Goal: Information Seeking & Learning: Learn about a topic

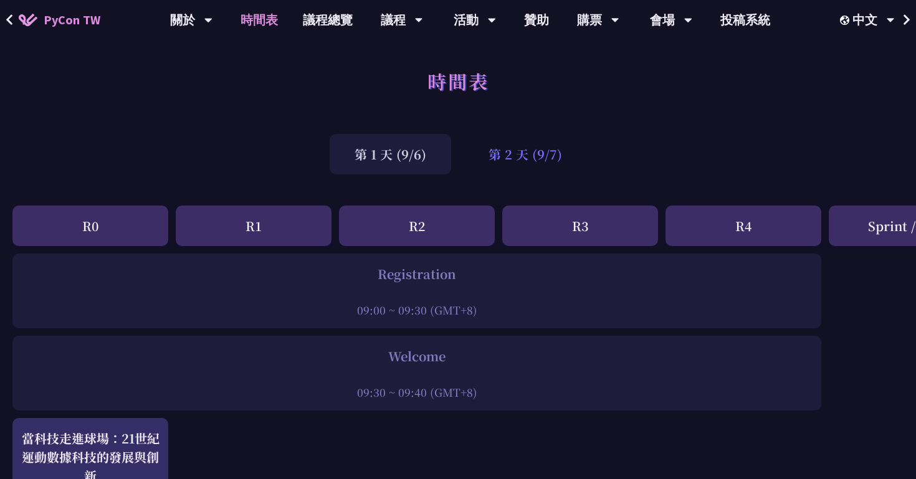
click at [492, 155] on div "第 2 天 (9/7)" at bounding box center [525, 154] width 123 height 41
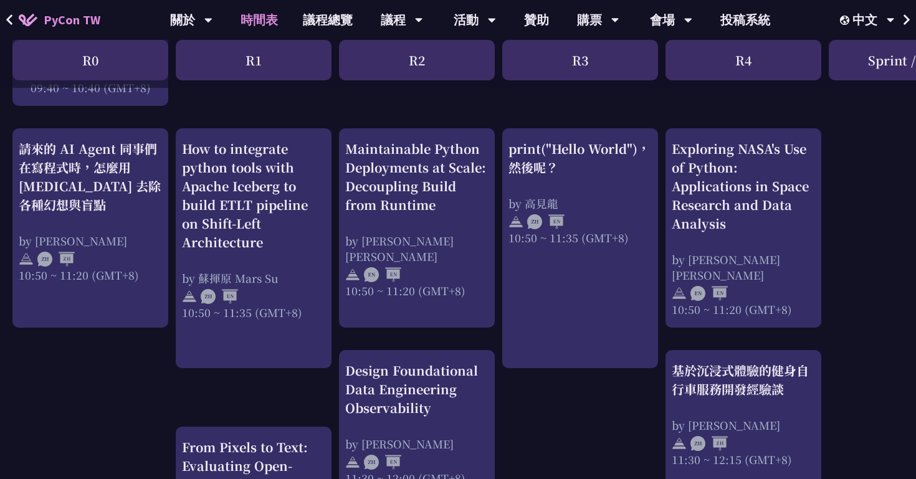
scroll to position [451, 0]
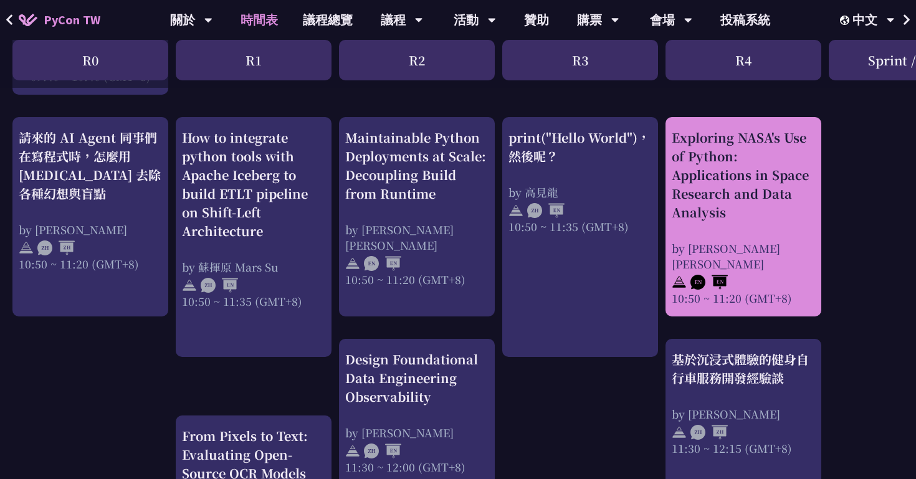
click at [693, 224] on div "Exploring NASA's Use of Python: Applications in Space Research and Data Analysi…" at bounding box center [743, 217] width 143 height 178
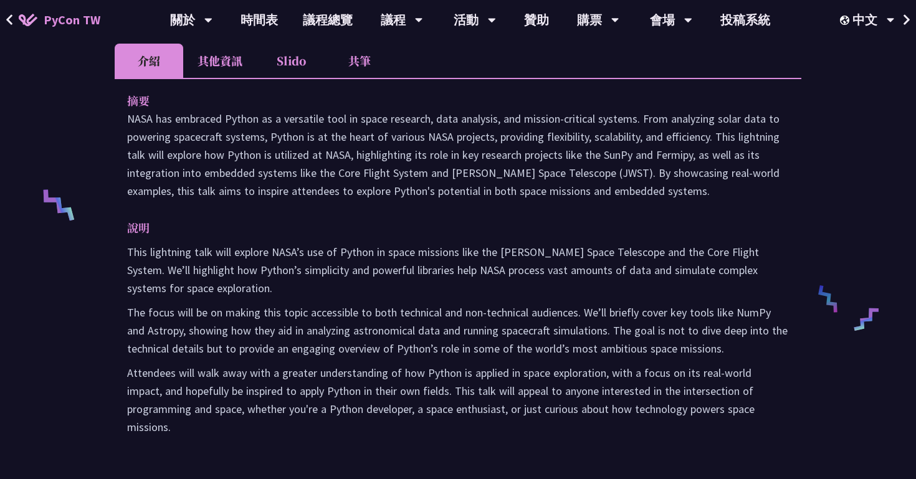
scroll to position [415, 0]
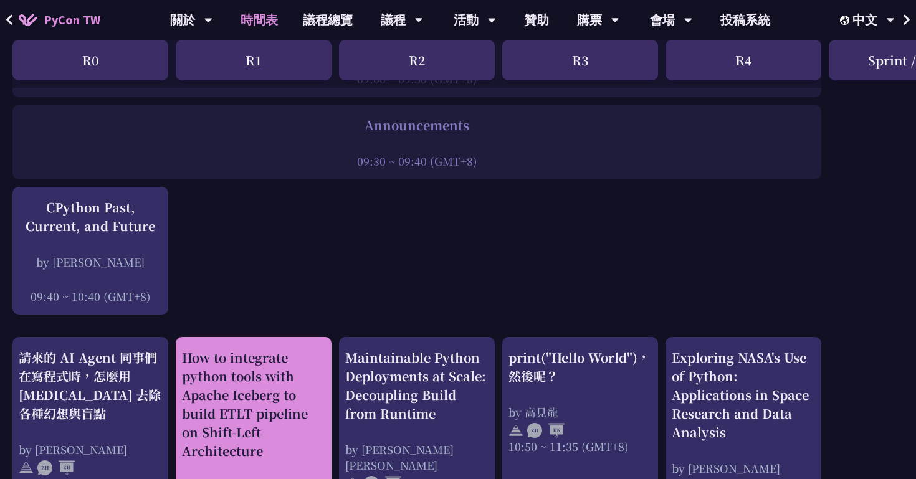
scroll to position [136, 0]
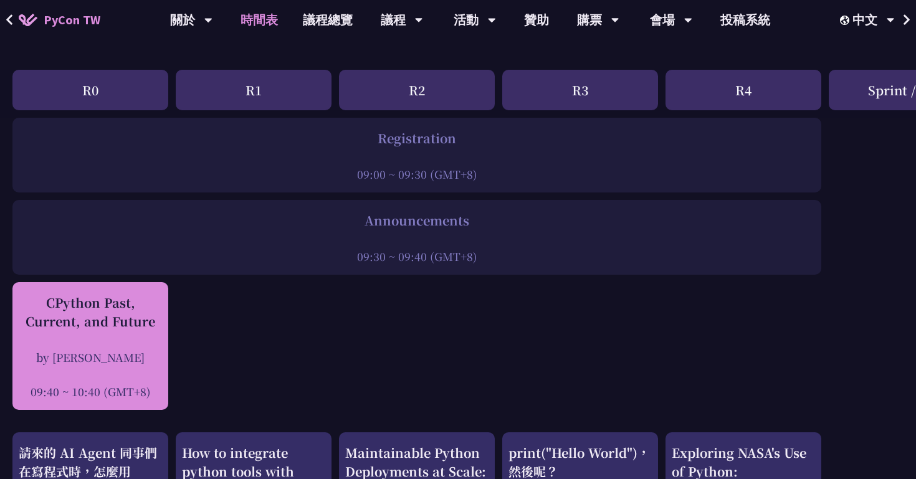
click at [115, 380] on div at bounding box center [90, 374] width 143 height 19
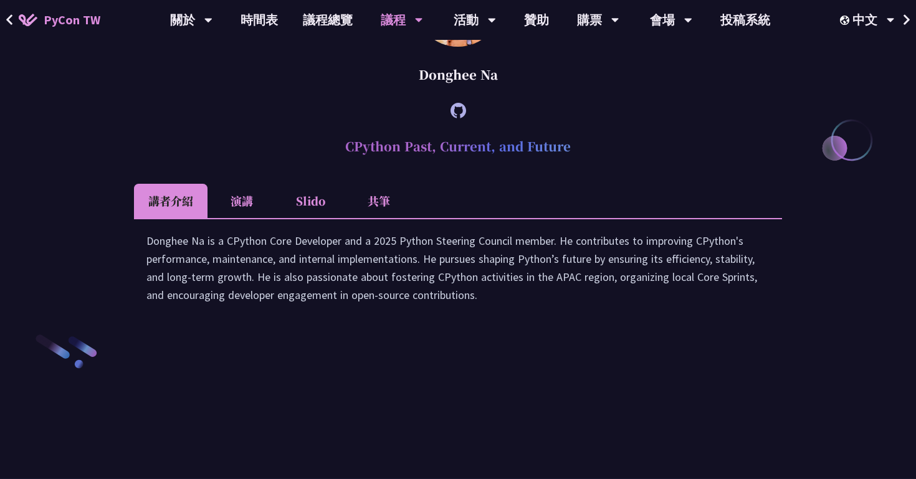
scroll to position [1678, 0]
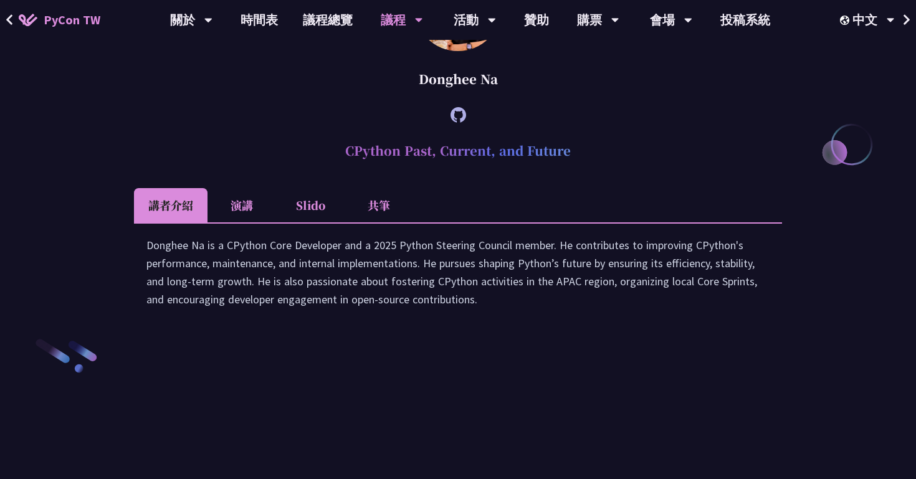
click at [376, 223] on li "共筆" at bounding box center [379, 205] width 69 height 34
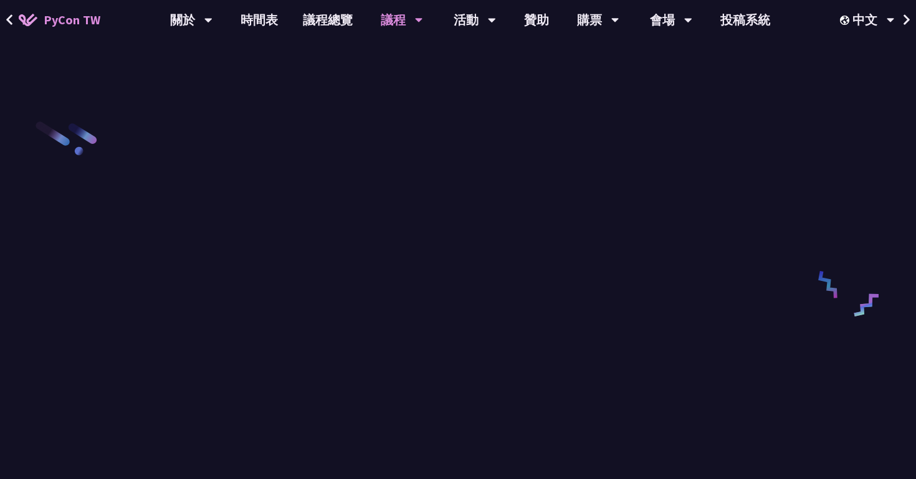
scroll to position [1895, 0]
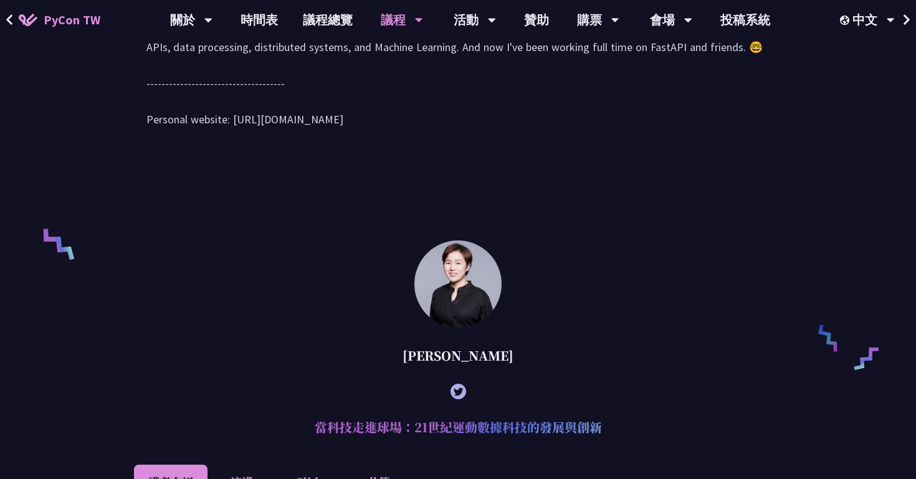
scroll to position [588, 0]
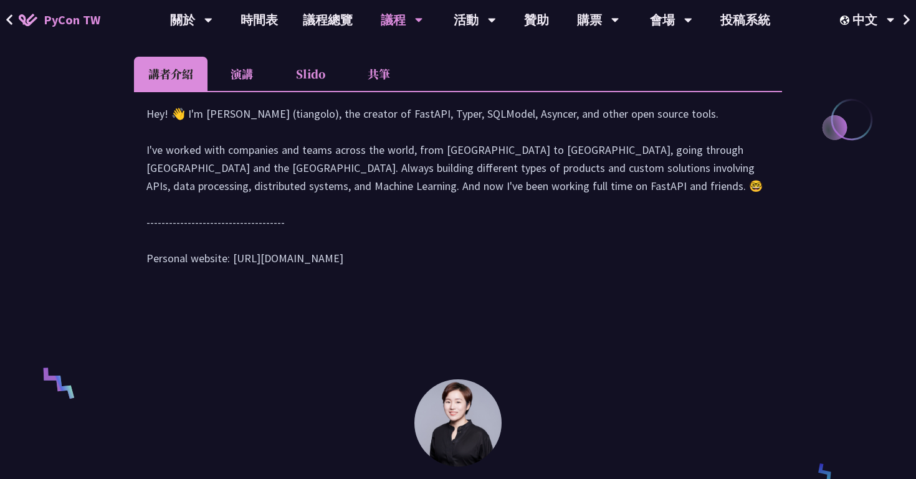
click at [251, 79] on li "演講" at bounding box center [242, 74] width 69 height 34
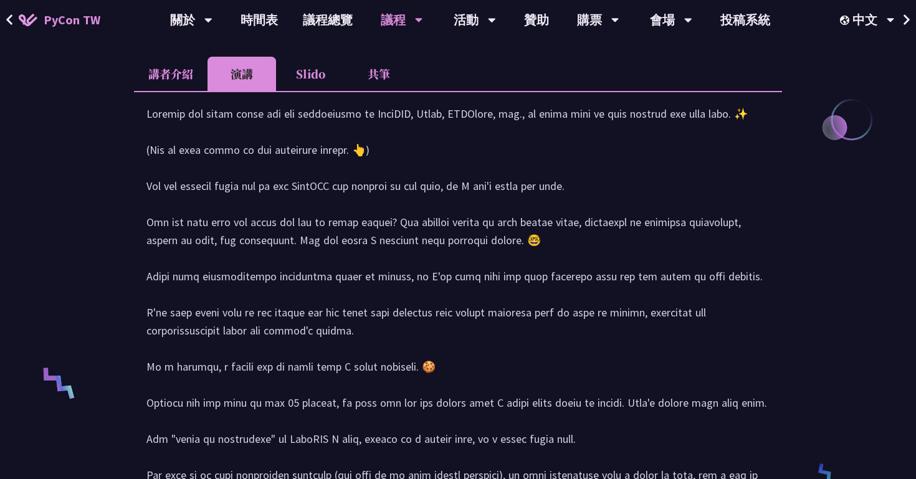
click at [201, 79] on li "講者介紹" at bounding box center [171, 74] width 74 height 34
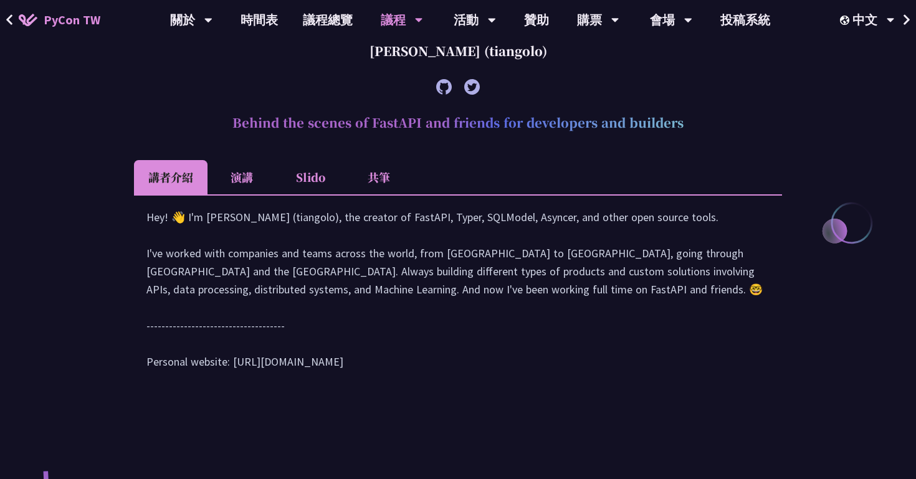
scroll to position [476, 0]
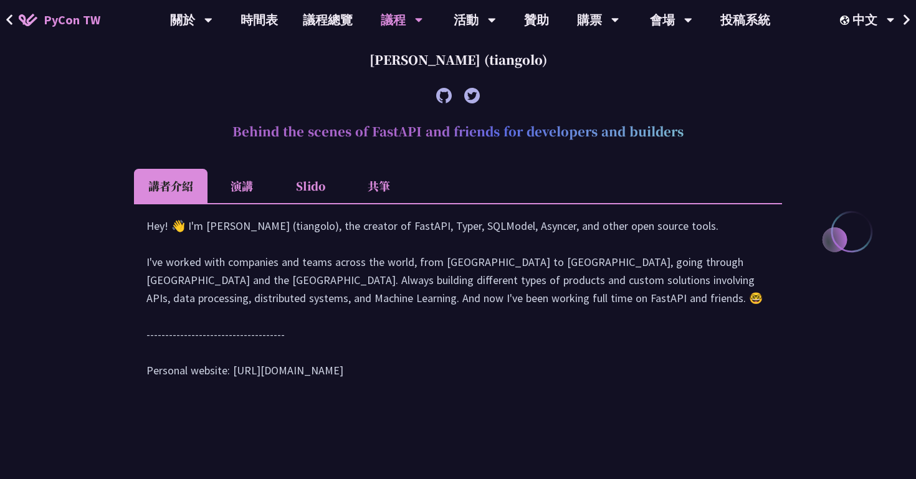
click at [229, 178] on li "演講" at bounding box center [242, 186] width 69 height 34
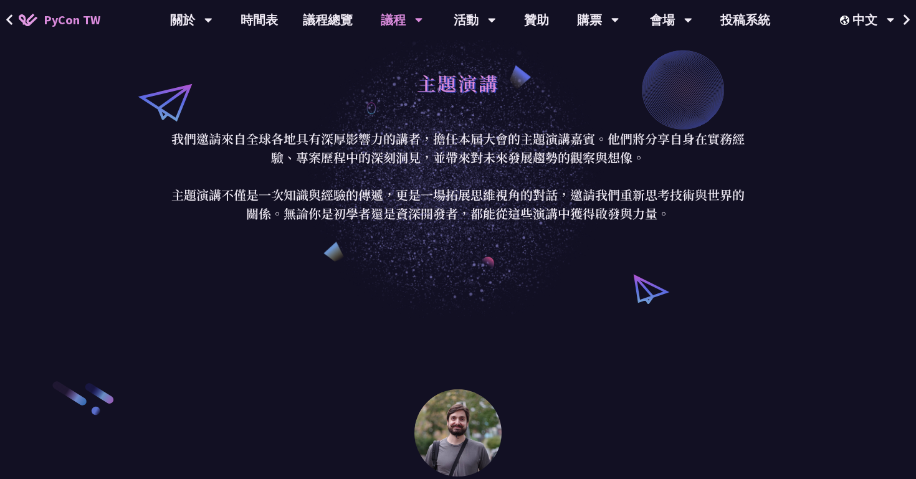
scroll to position [0, 0]
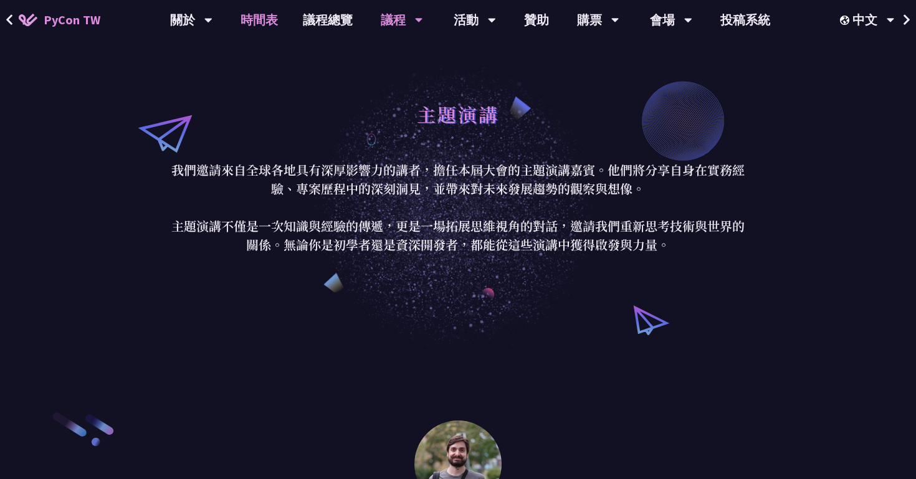
click at [264, 1] on link "時間表" at bounding box center [259, 20] width 62 height 40
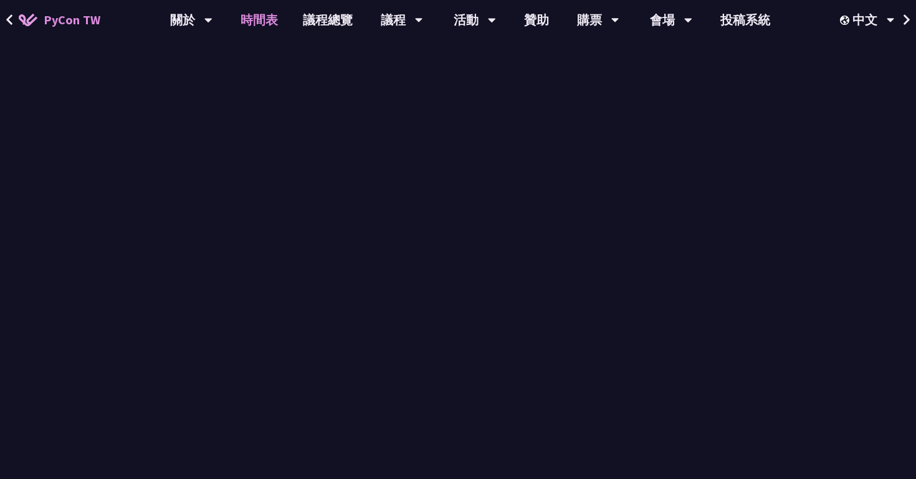
click at [264, 26] on link "時間表" at bounding box center [259, 20] width 62 height 40
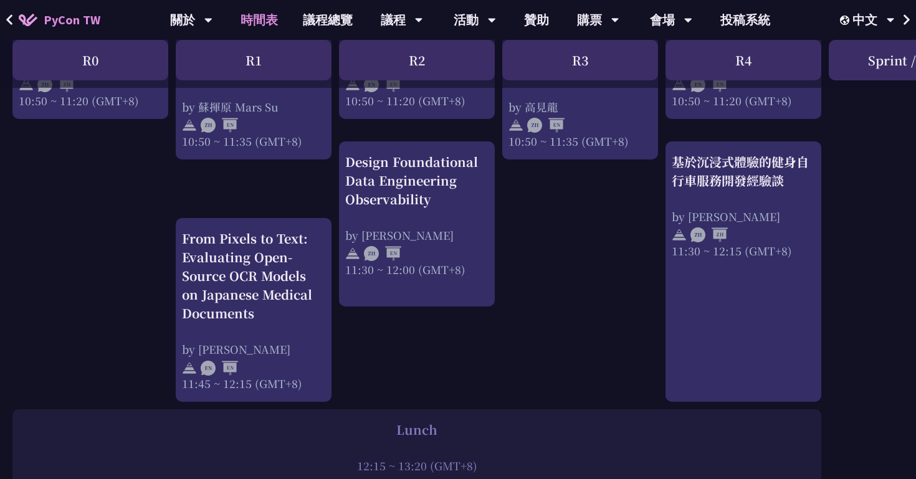
scroll to position [653, 0]
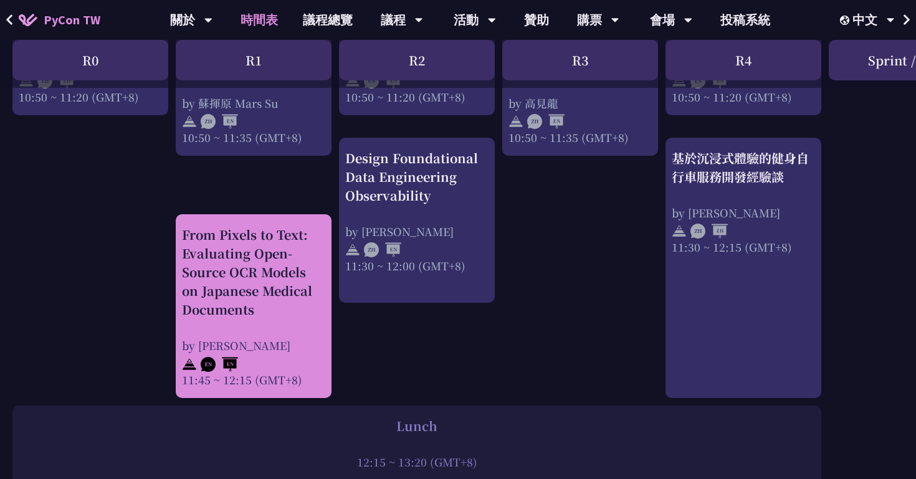
click at [241, 312] on div "From Pixels to Text: Evaluating Open-Source OCR Models on Japanese Medical Docu…" at bounding box center [253, 272] width 143 height 93
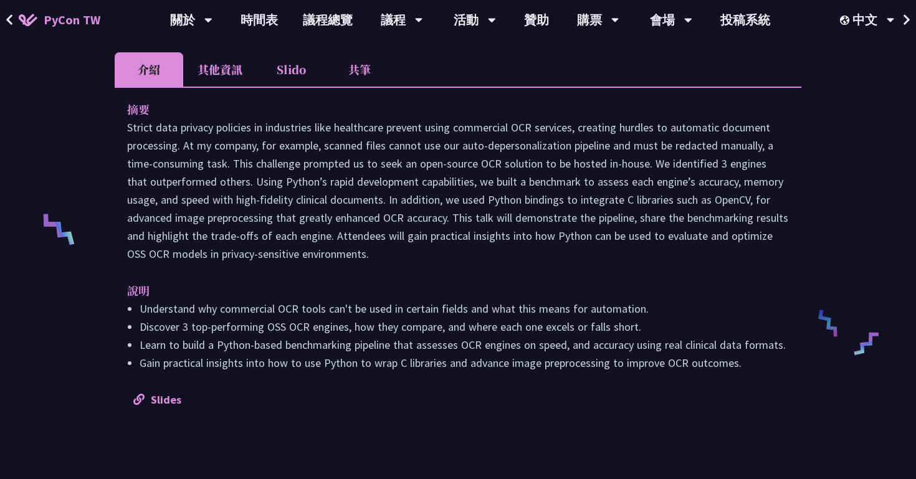
scroll to position [395, 0]
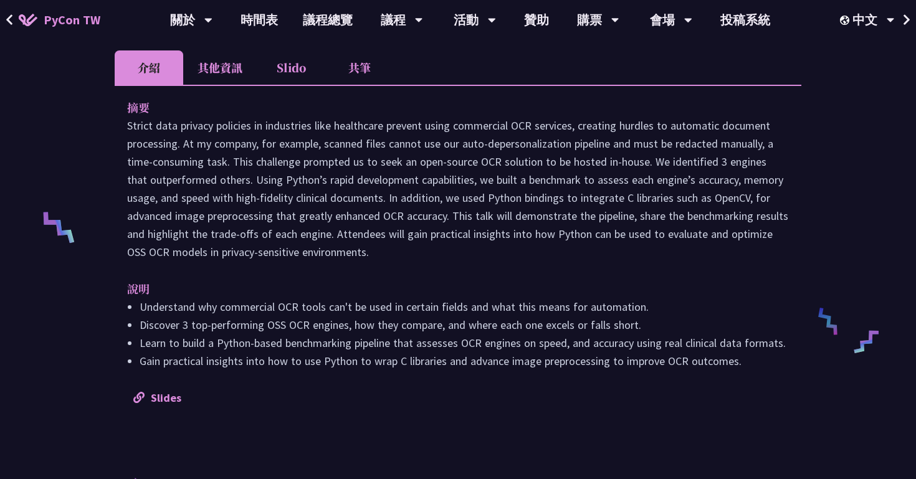
click at [204, 66] on li "其他資訊" at bounding box center [220, 67] width 74 height 34
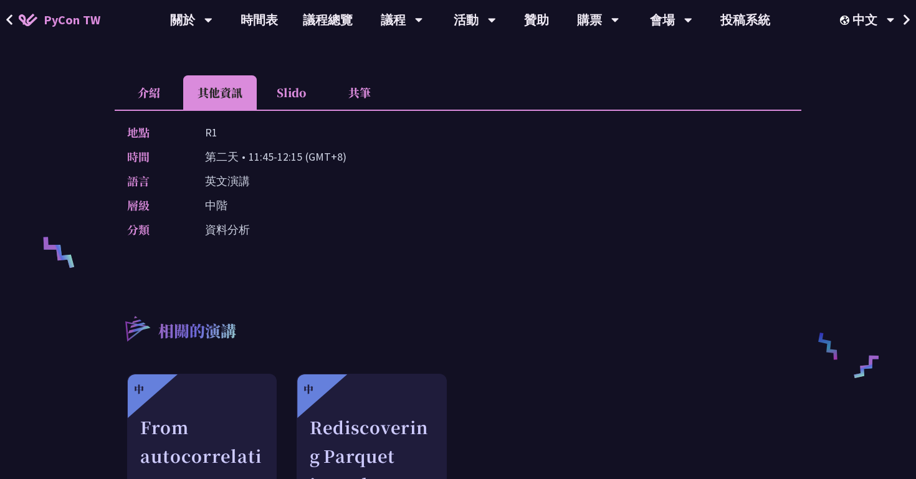
scroll to position [369, 0]
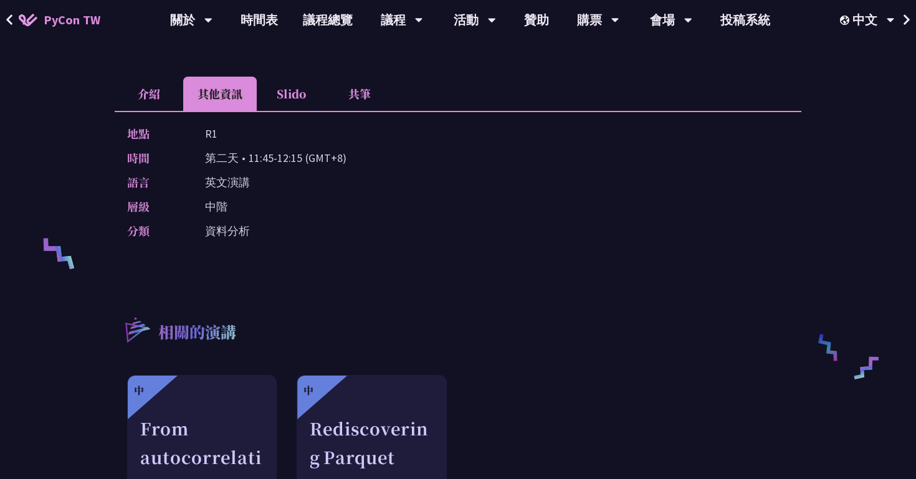
click at [168, 108] on li "介紹" at bounding box center [149, 94] width 69 height 34
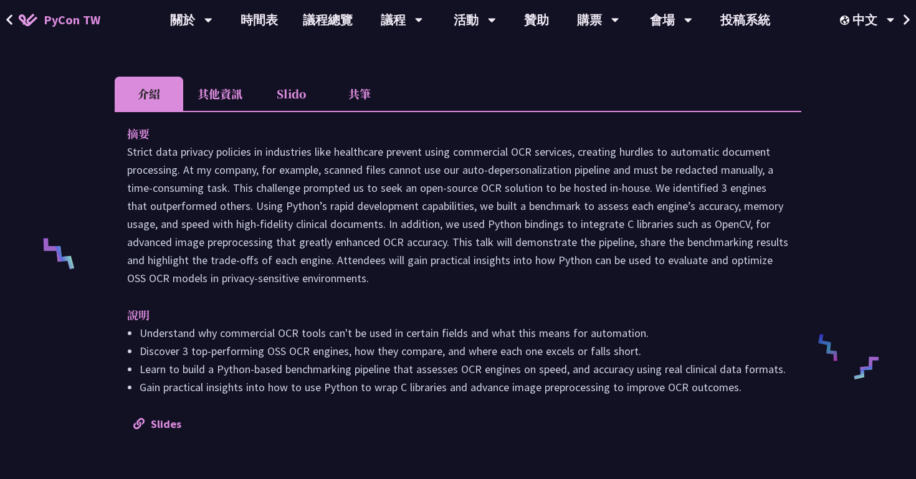
click at [286, 100] on li "Slido" at bounding box center [291, 94] width 69 height 34
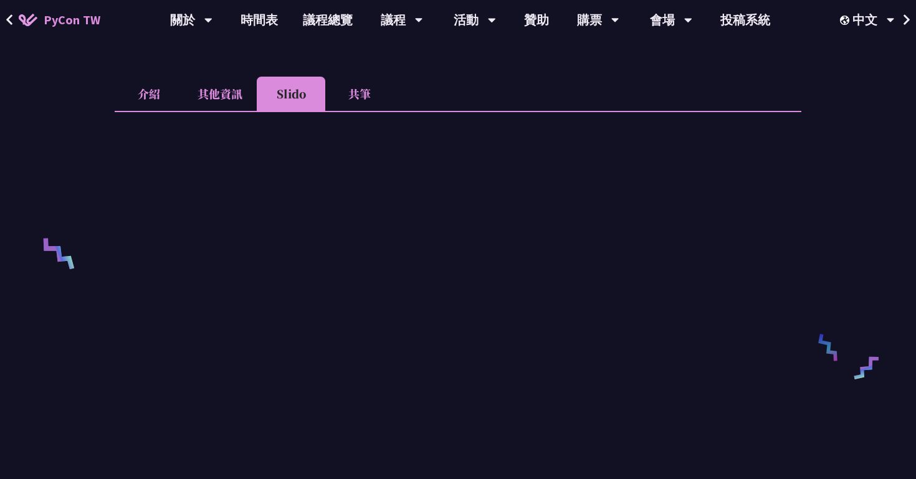
click at [145, 90] on li "介紹" at bounding box center [149, 94] width 69 height 34
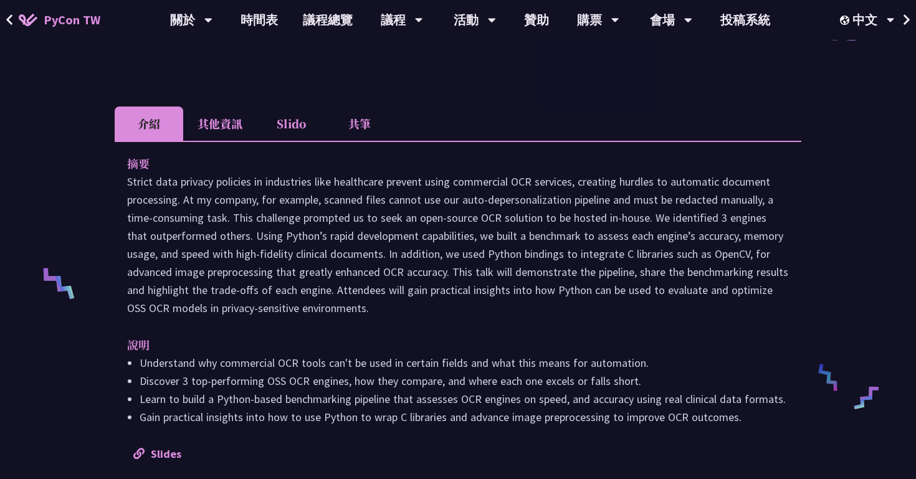
scroll to position [0, 0]
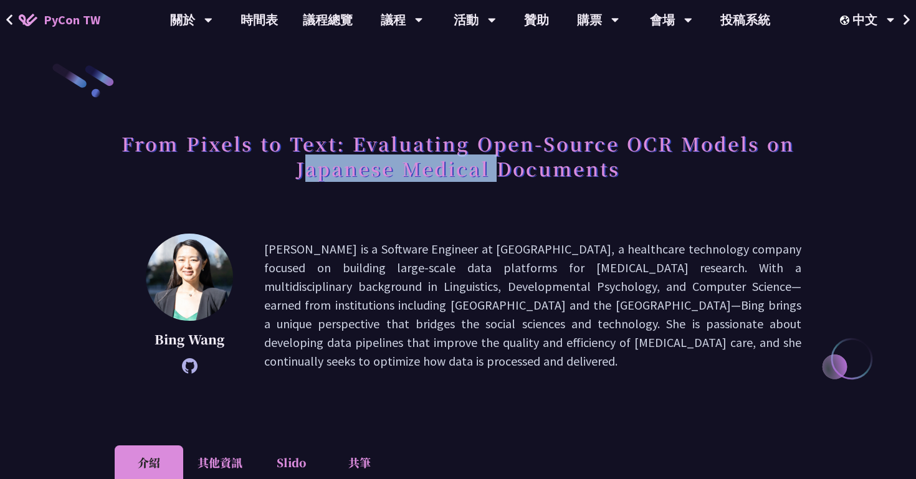
drag, startPoint x: 310, startPoint y: 171, endPoint x: 501, endPoint y: 162, distance: 191.6
click at [501, 171] on h1 "From Pixels to Text: Evaluating Open-Source OCR Models on Japanese Medical Docu…" at bounding box center [458, 156] width 687 height 62
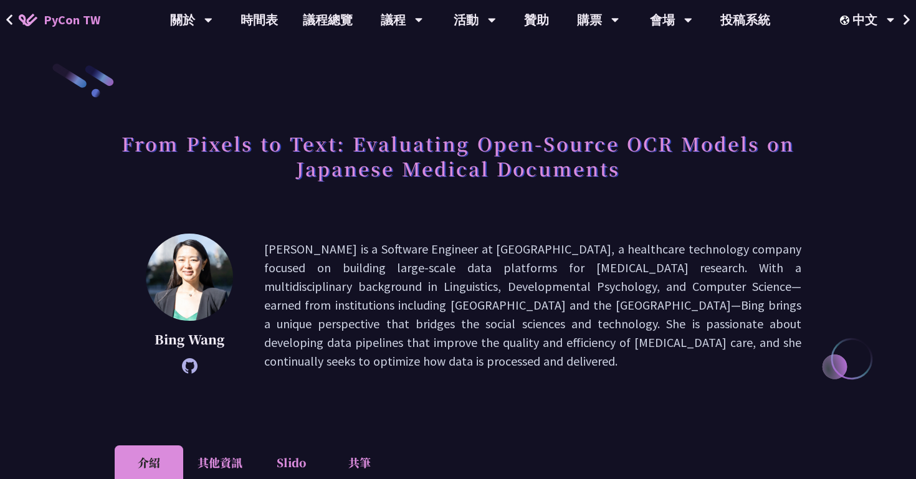
click at [485, 204] on div "From Pixels to Text: Evaluating Open-Source OCR Models on Japanese Medical Docu…" at bounding box center [458, 170] width 687 height 90
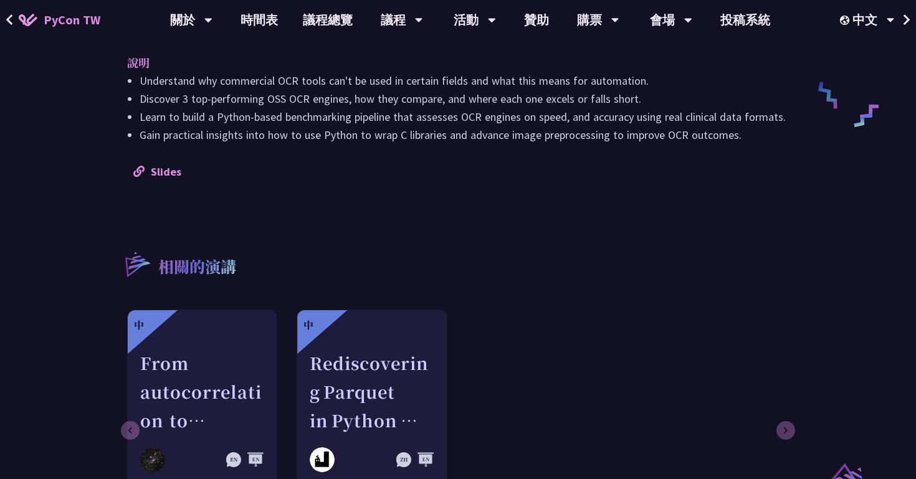
scroll to position [728, 0]
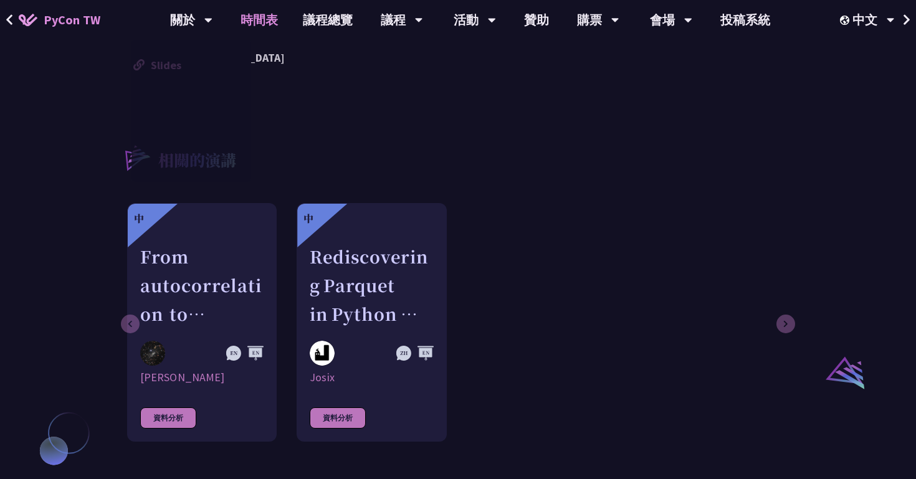
click at [251, 25] on link "時間表" at bounding box center [259, 20] width 62 height 40
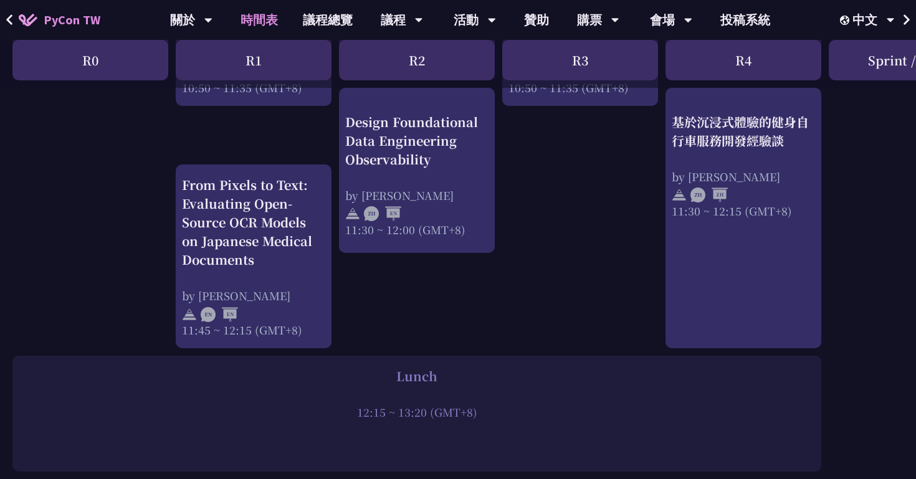
scroll to position [704, 0]
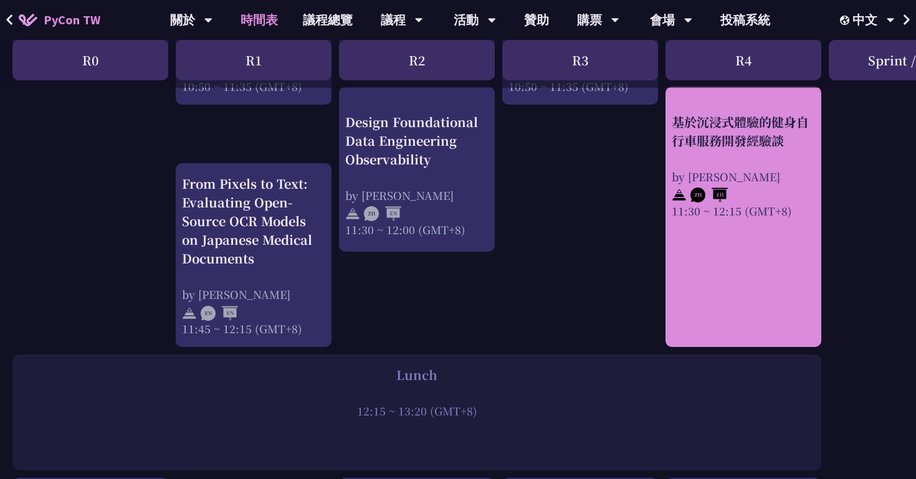
click at [706, 132] on div "基於沉浸式體驗的健身自行車服務開發經驗談" at bounding box center [743, 130] width 143 height 37
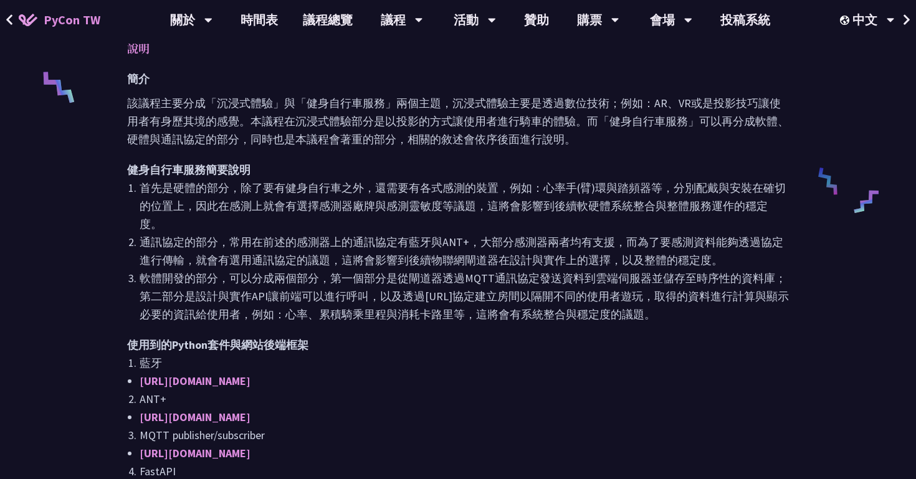
scroll to position [539, 0]
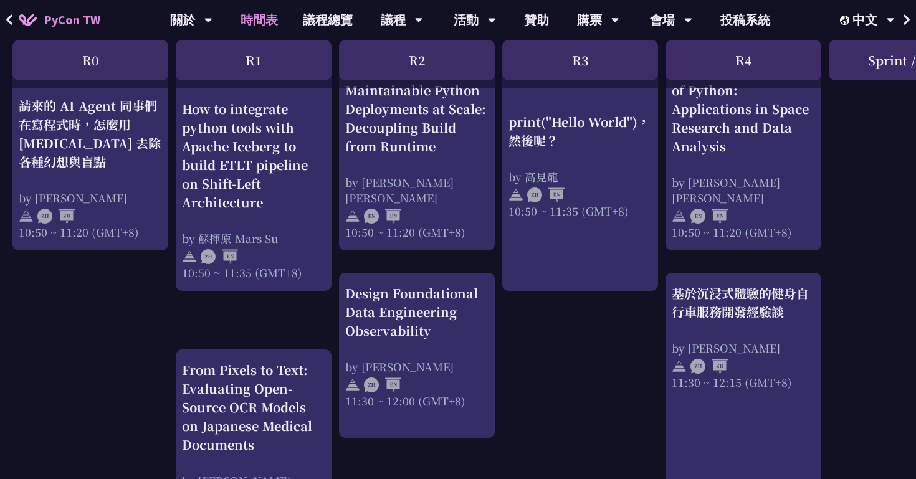
scroll to position [508, 0]
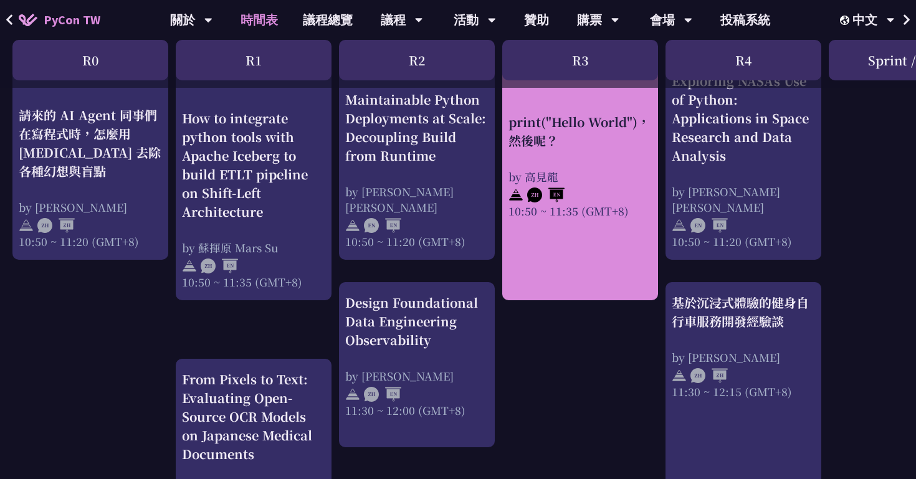
click at [555, 179] on div "by 高見龍" at bounding box center [580, 176] width 143 height 16
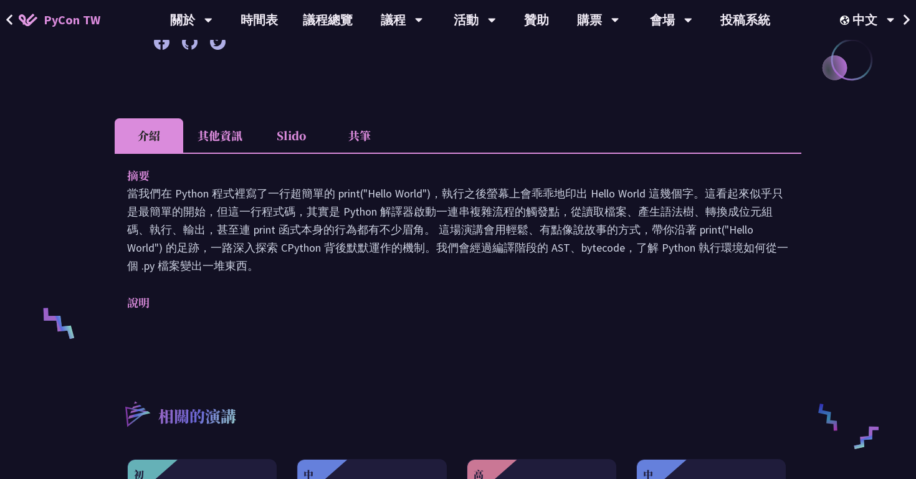
scroll to position [298, 0]
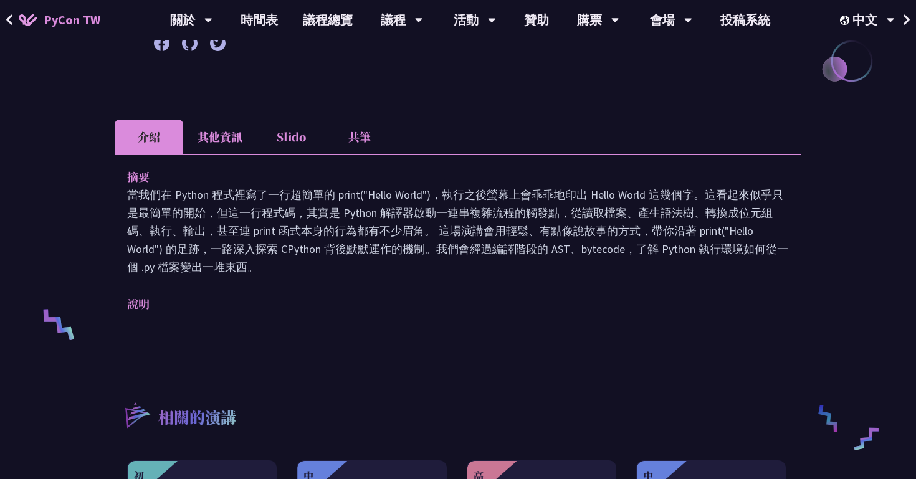
click at [360, 140] on li "共筆" at bounding box center [359, 137] width 69 height 34
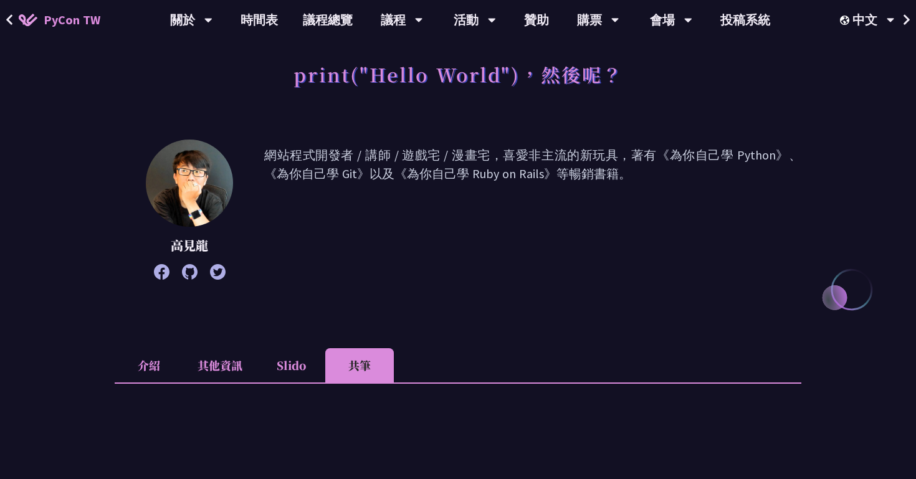
scroll to position [0, 0]
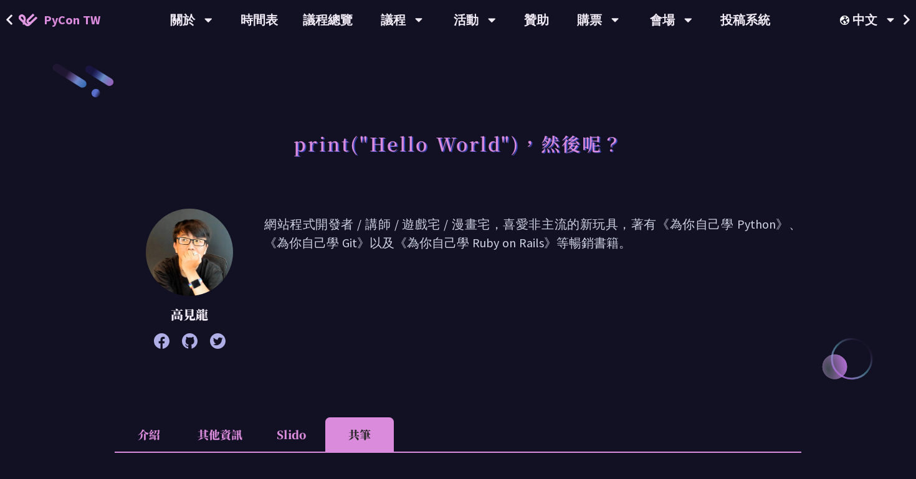
click at [146, 435] on li "介紹" at bounding box center [149, 435] width 69 height 34
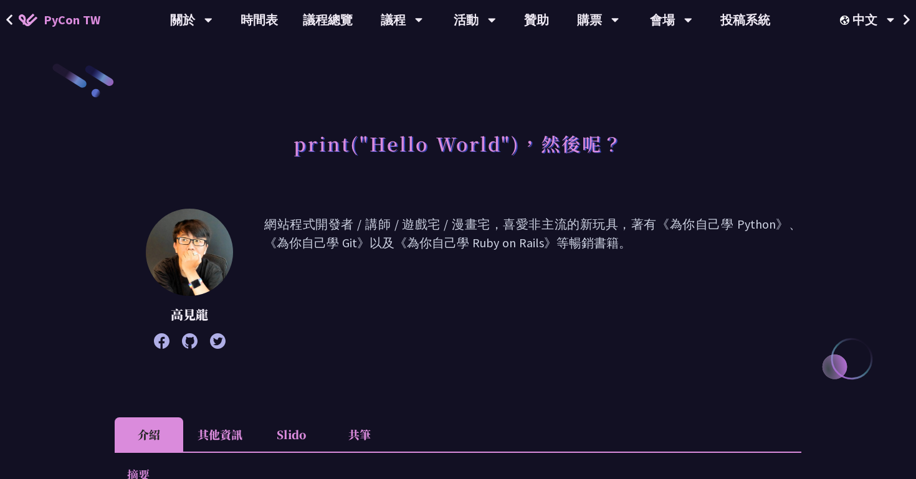
click at [146, 435] on li "介紹" at bounding box center [149, 435] width 69 height 34
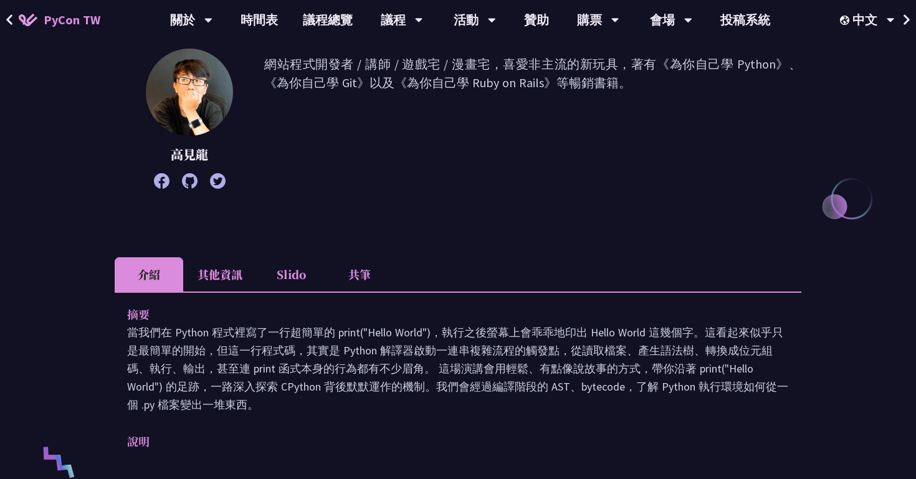
scroll to position [266, 0]
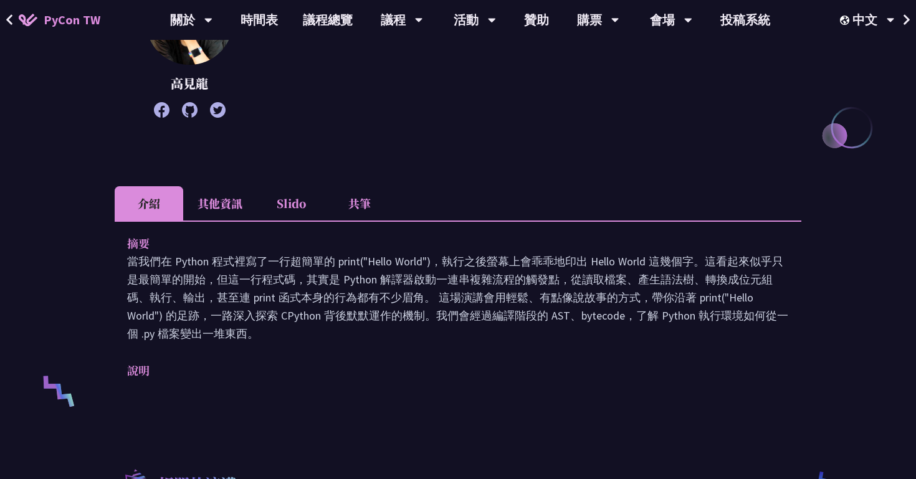
scroll to position [243, 0]
